Goal: Task Accomplishment & Management: Complete application form

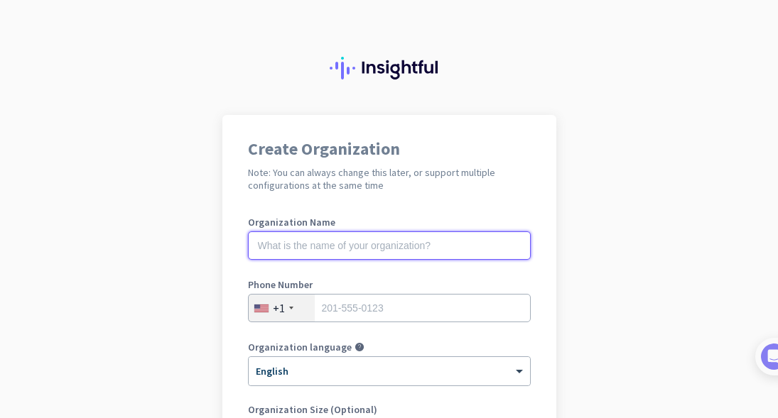
click at [411, 249] on input "text" at bounding box center [389, 246] width 283 height 28
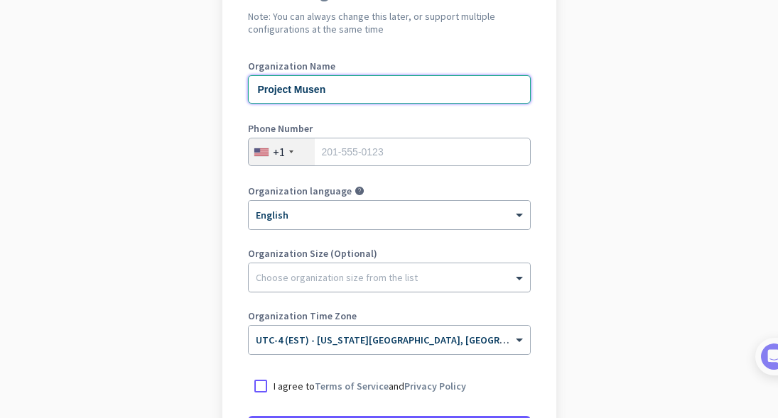
scroll to position [209, 0]
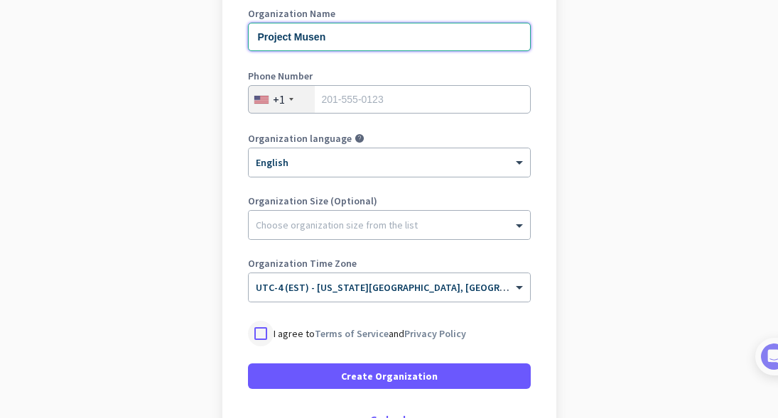
type input "Project Musen"
click at [256, 342] on div at bounding box center [261, 334] width 26 height 26
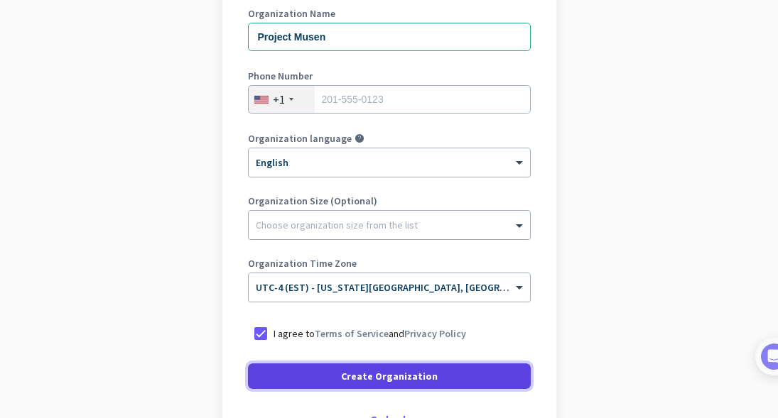
click at [330, 372] on span at bounding box center [389, 376] width 283 height 34
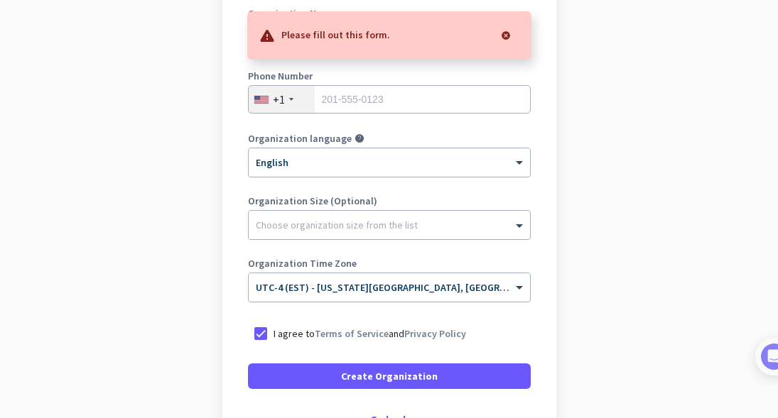
click at [506, 31] on div at bounding box center [505, 35] width 28 height 28
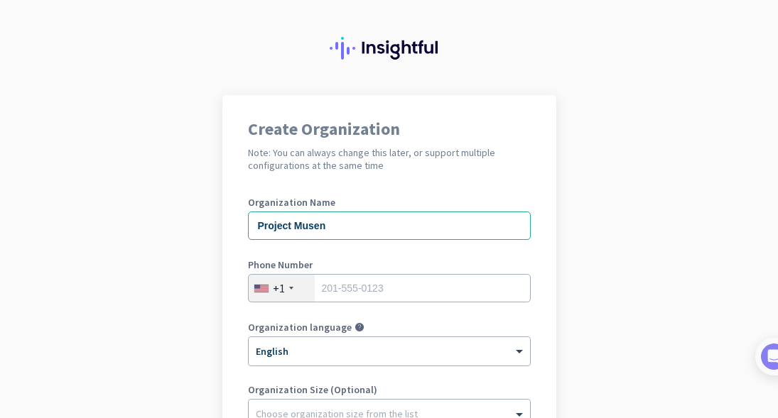
scroll to position [0, 0]
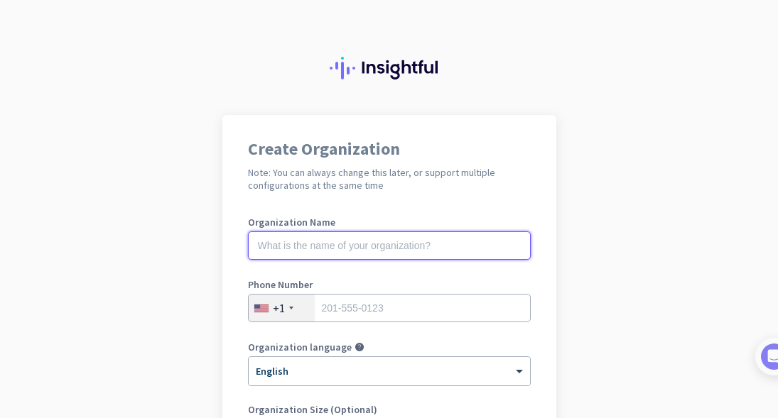
click at [386, 250] on input "text" at bounding box center [389, 246] width 283 height 28
type input "Musen"
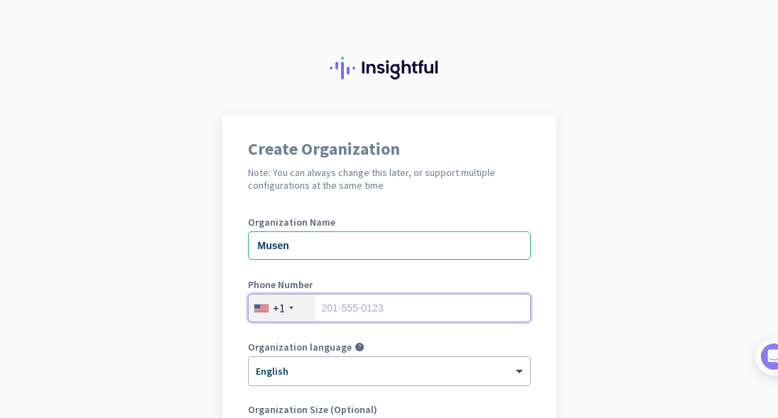
click at [396, 316] on input "tel" at bounding box center [389, 308] width 283 height 28
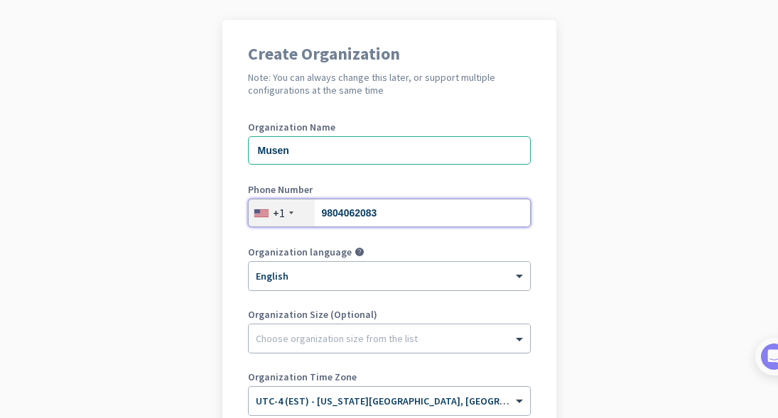
scroll to position [115, 0]
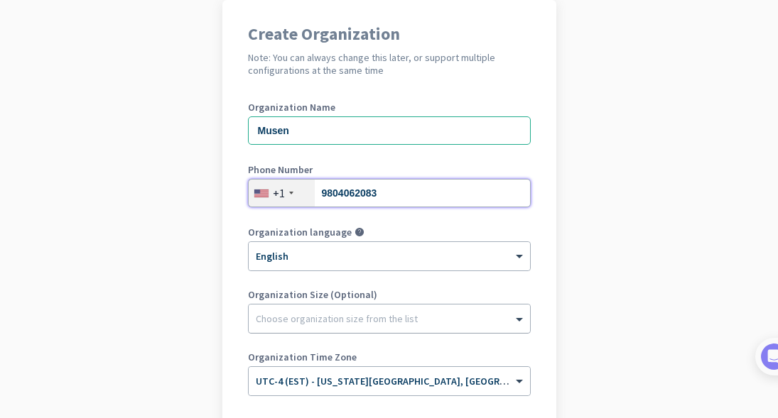
type input "9804062083"
click at [366, 327] on div "Choose organization size from the list" at bounding box center [389, 319] width 281 height 28
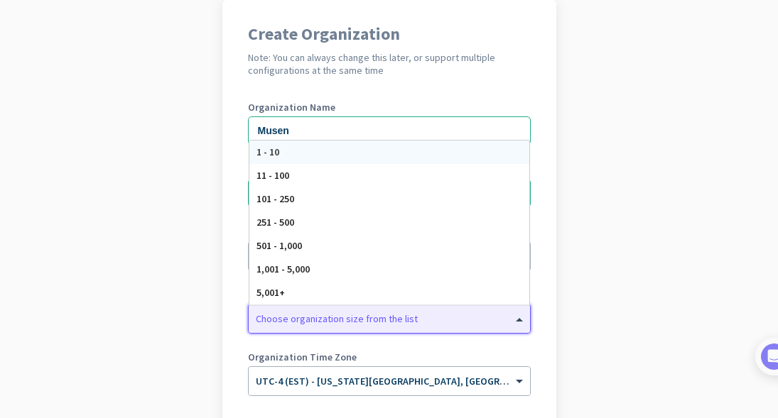
click at [642, 271] on app-onboarding-organization "Create Organization Note: You can always change this later, or support multiple…" at bounding box center [389, 307] width 778 height 615
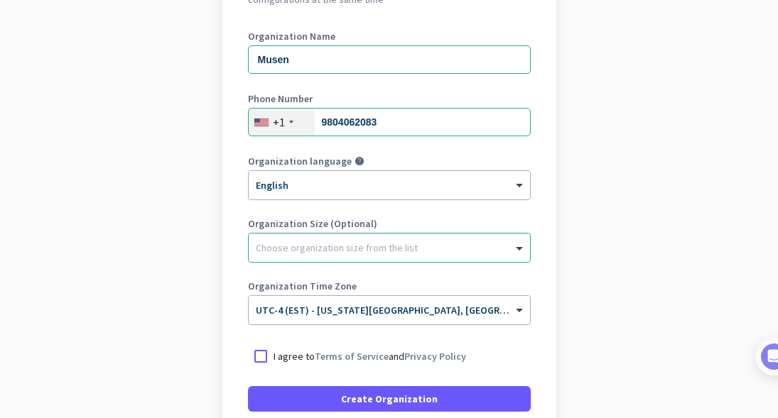
scroll to position [238, 0]
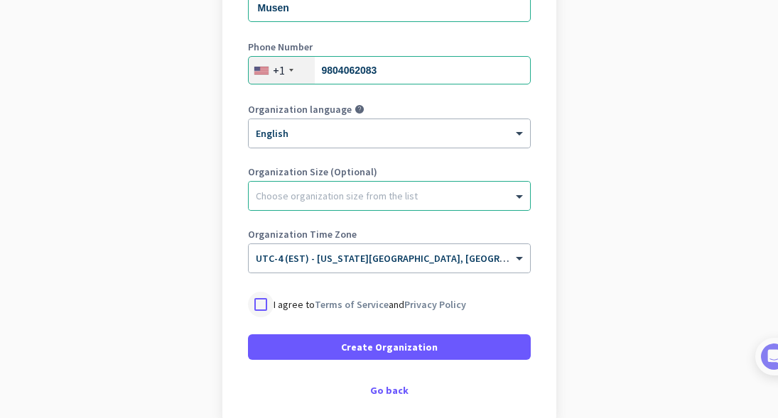
click at [258, 305] on div at bounding box center [261, 305] width 26 height 26
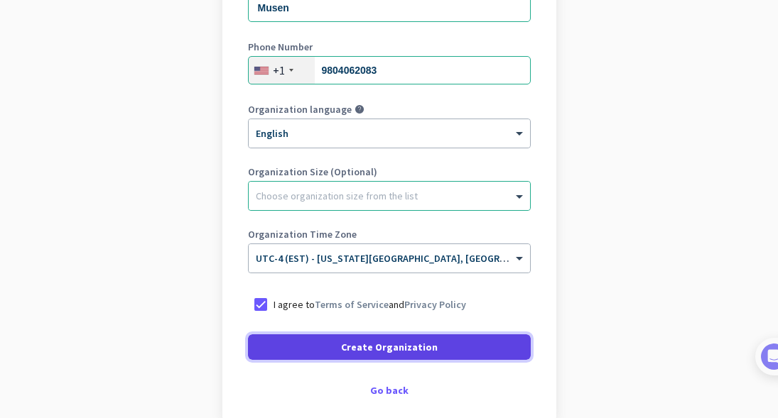
click at [361, 353] on span "Create Organization" at bounding box center [389, 347] width 97 height 14
